Goal: Find specific page/section: Find specific page/section

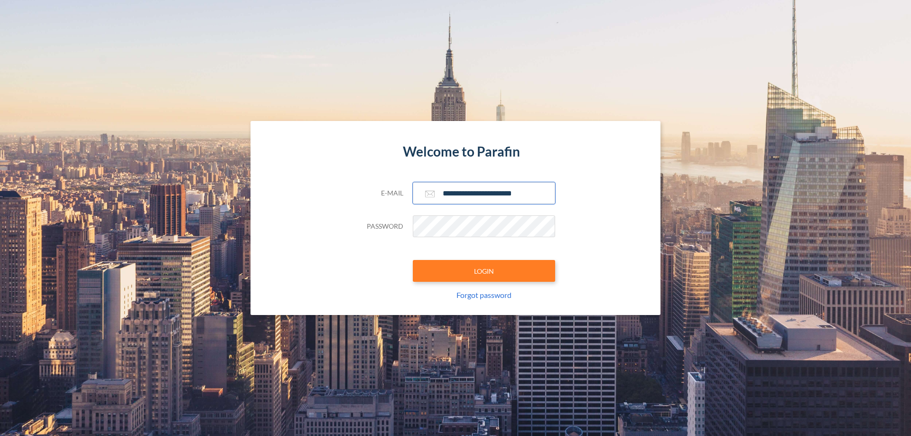
type input "**********"
click at [484, 271] on button "LOGIN" at bounding box center [484, 271] width 142 height 22
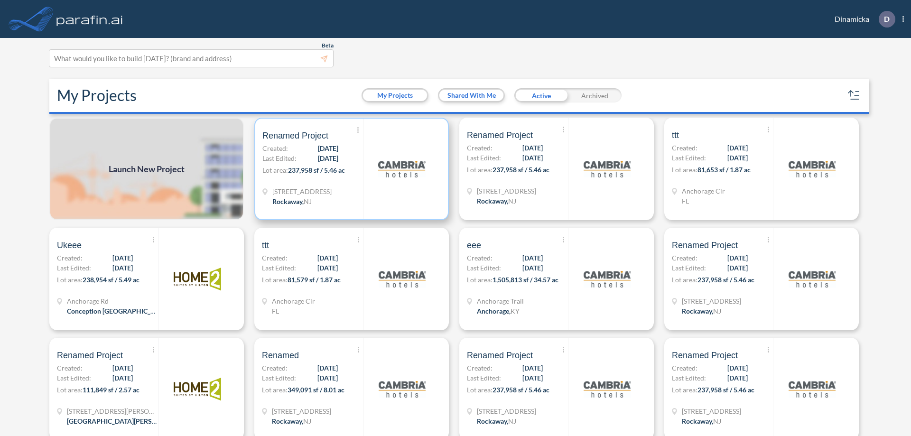
scroll to position [2, 0]
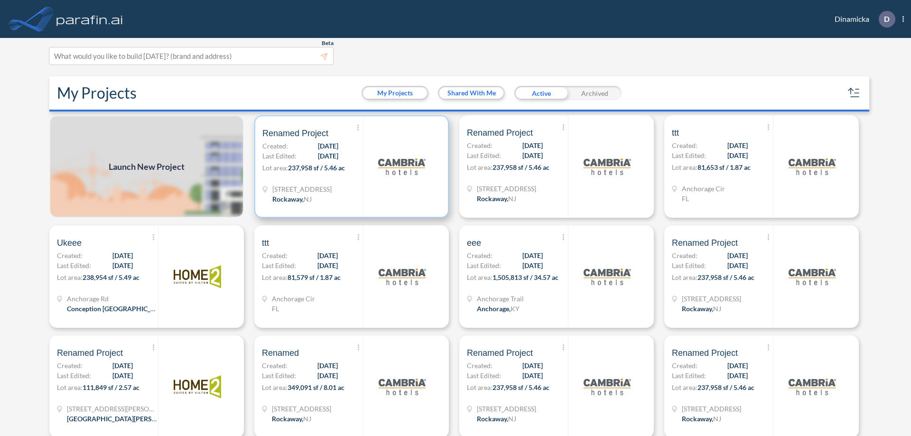
click at [350, 167] on p "Lot area: 237,958 sf / 5.46 ac" at bounding box center [313, 170] width 101 height 14
